Goal: Information Seeking & Learning: Learn about a topic

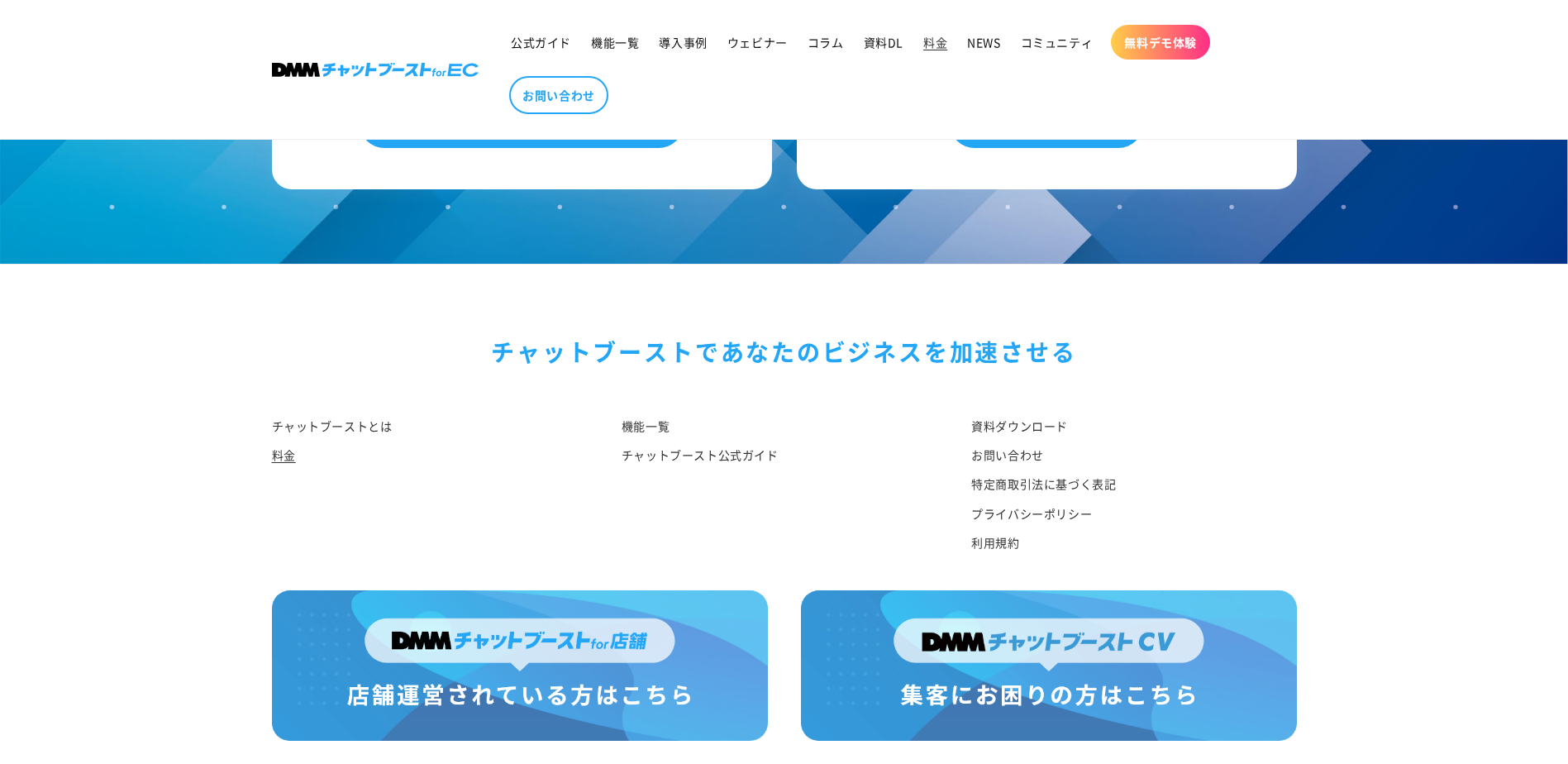
scroll to position [1955, 0]
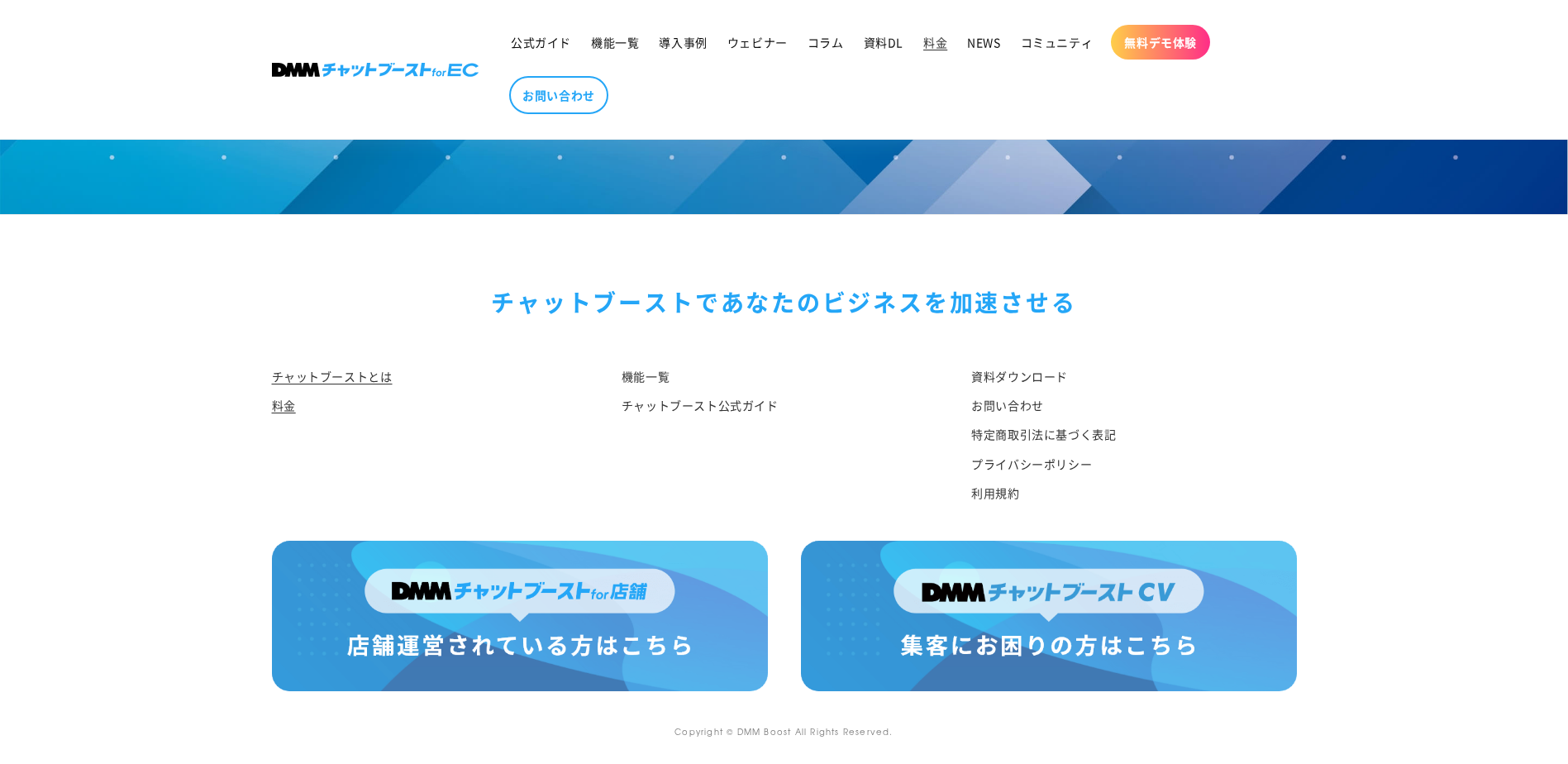
click at [337, 374] on link "チャットブーストとは" at bounding box center [331, 378] width 121 height 24
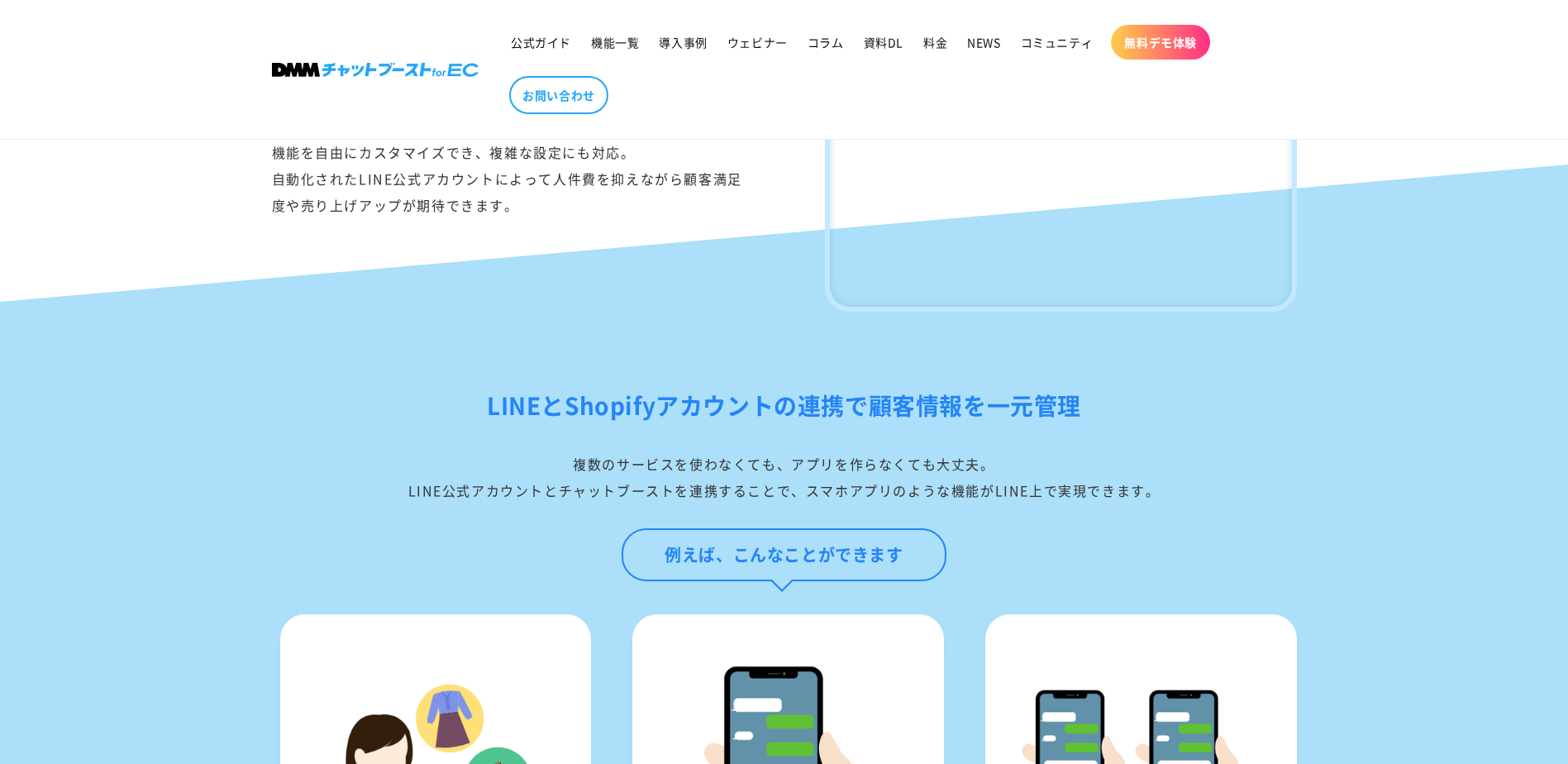
scroll to position [1157, 0]
